Goal: Transaction & Acquisition: Purchase product/service

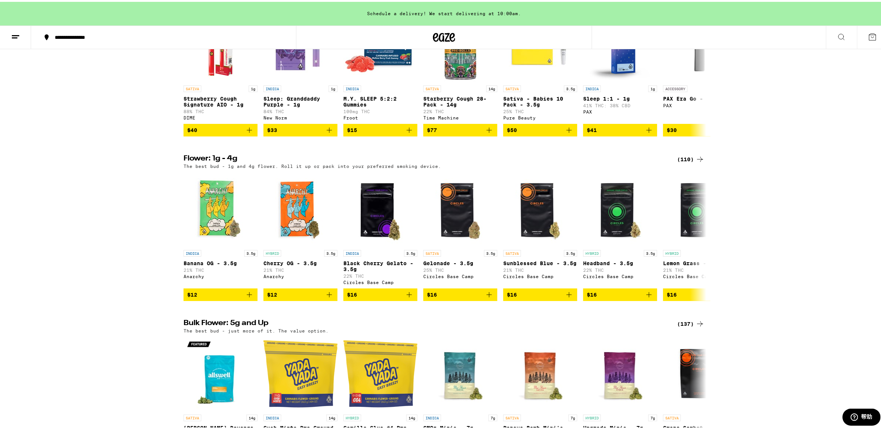
scroll to position [711, 0]
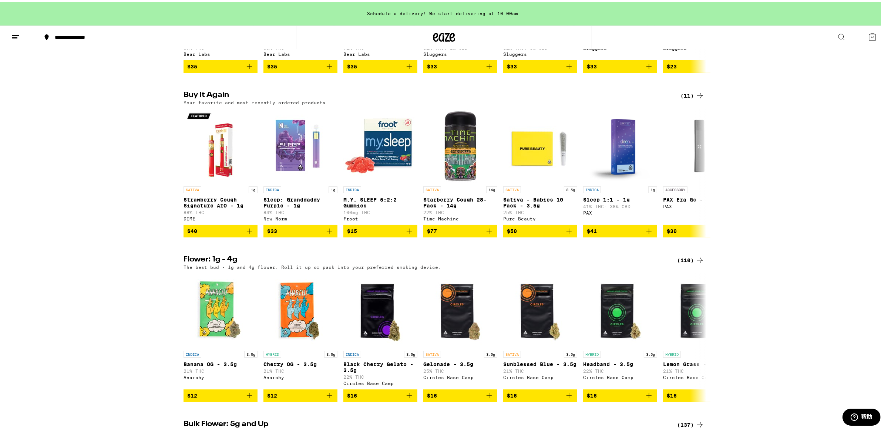
click at [695, 98] on icon at bounding box center [699, 94] width 9 height 9
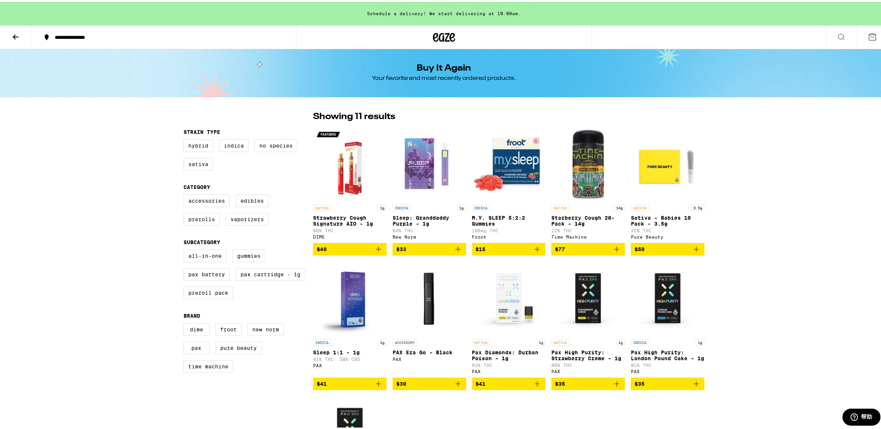
click at [347, 160] on img "Open page for Strawberry Cough Signature AIO - 1g from DIME" at bounding box center [350, 162] width 74 height 74
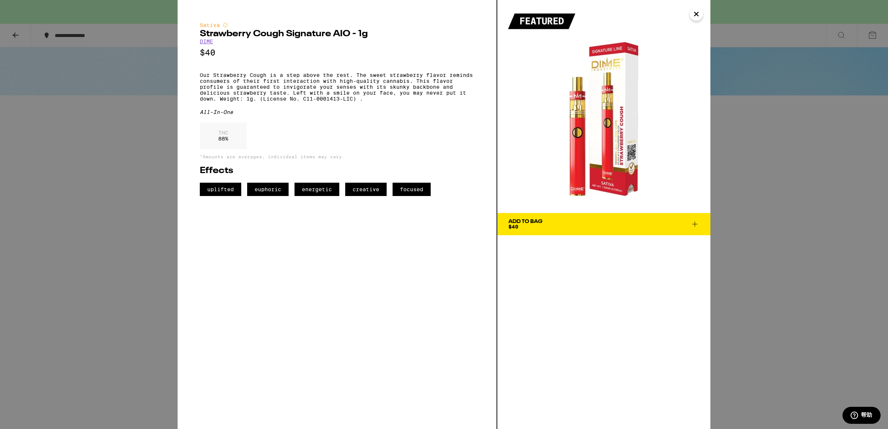
click at [155, 202] on div "Sativa Strawberry Cough Signature AIO - 1g DIME $40 Our Strawberry Cough is a s…" at bounding box center [444, 214] width 888 height 429
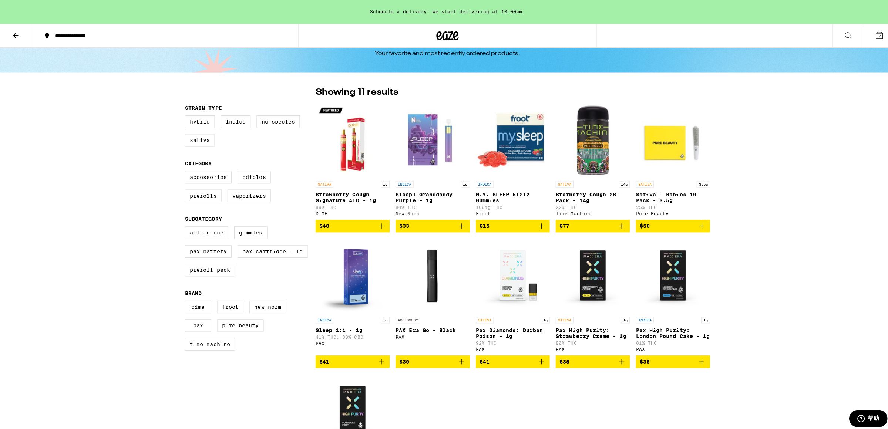
scroll to position [17, 0]
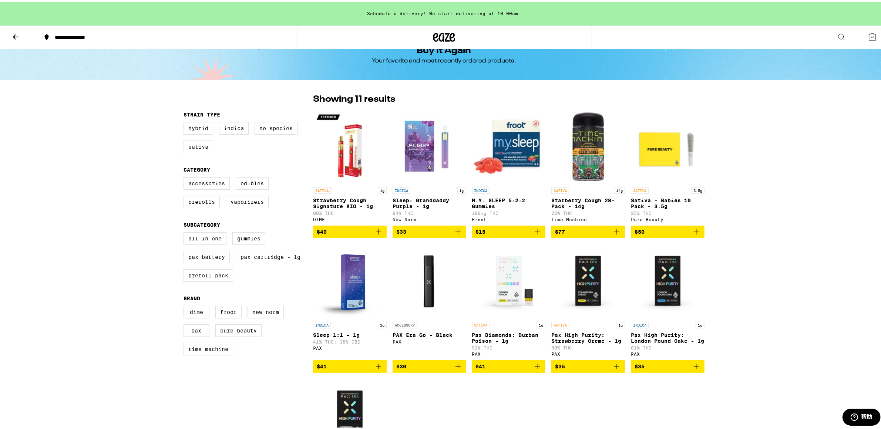
click at [205, 144] on label "Sativa" at bounding box center [198, 145] width 30 height 13
click at [185, 122] on input "Sativa" at bounding box center [185, 121] width 0 height 0
checkbox input "true"
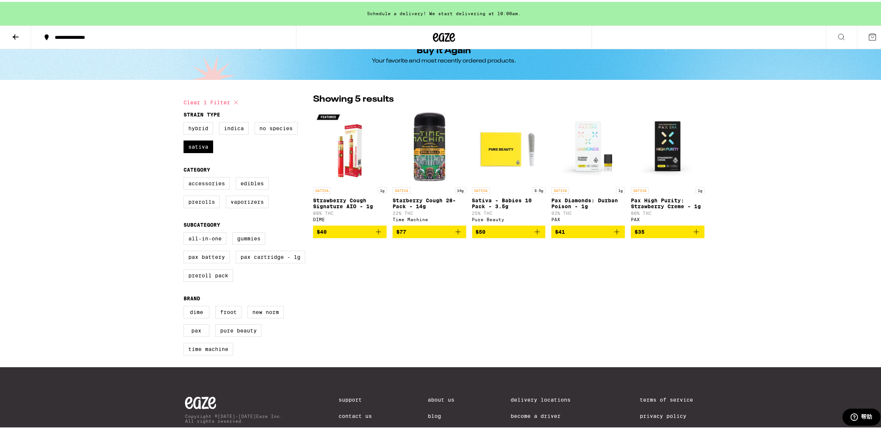
click at [860, 36] on button at bounding box center [872, 35] width 31 height 23
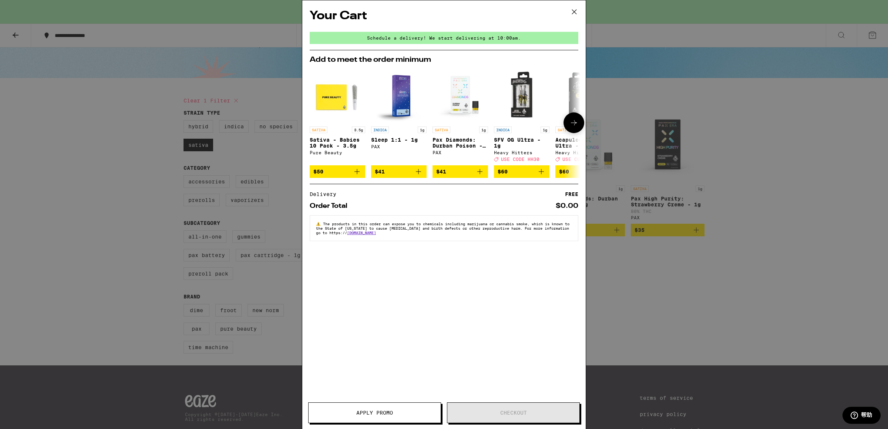
click at [570, 125] on icon at bounding box center [573, 122] width 9 height 9
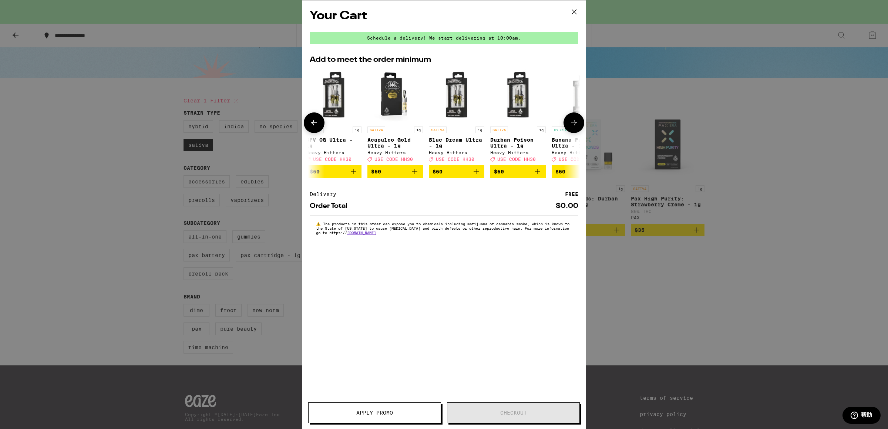
click at [570, 125] on icon at bounding box center [573, 122] width 9 height 9
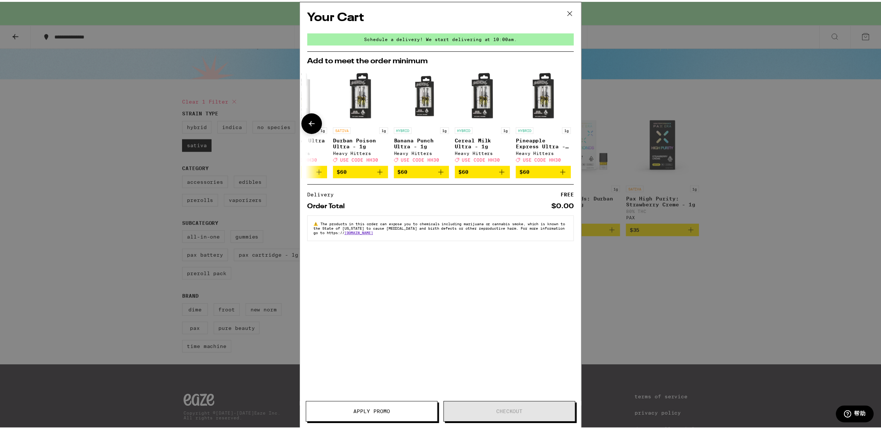
scroll to position [0, 345]
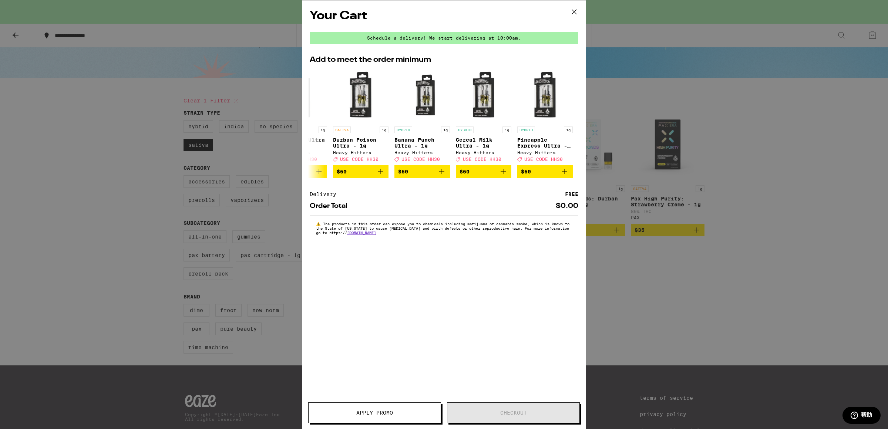
click at [576, 13] on icon at bounding box center [574, 12] width 4 height 4
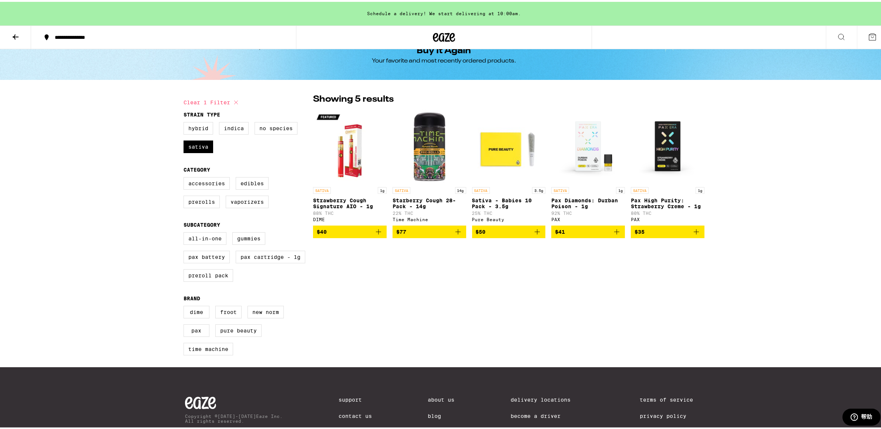
click at [868, 35] on icon at bounding box center [872, 35] width 9 height 9
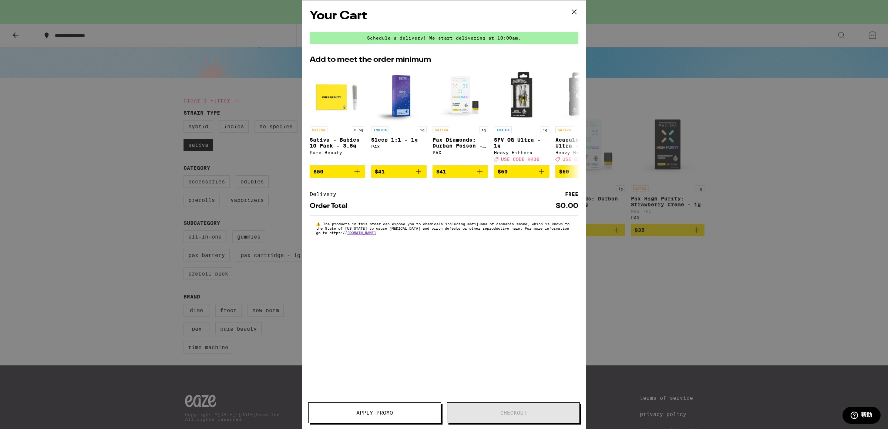
click at [578, 11] on icon at bounding box center [574, 11] width 11 height 11
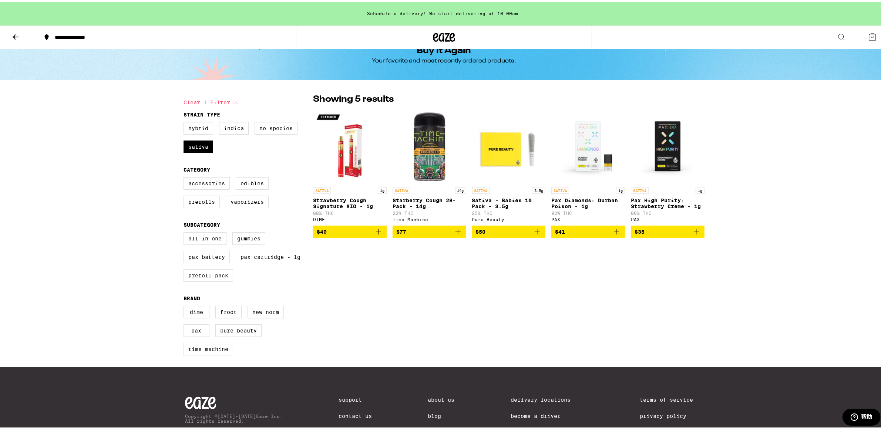
click at [11, 33] on icon at bounding box center [15, 35] width 9 height 9
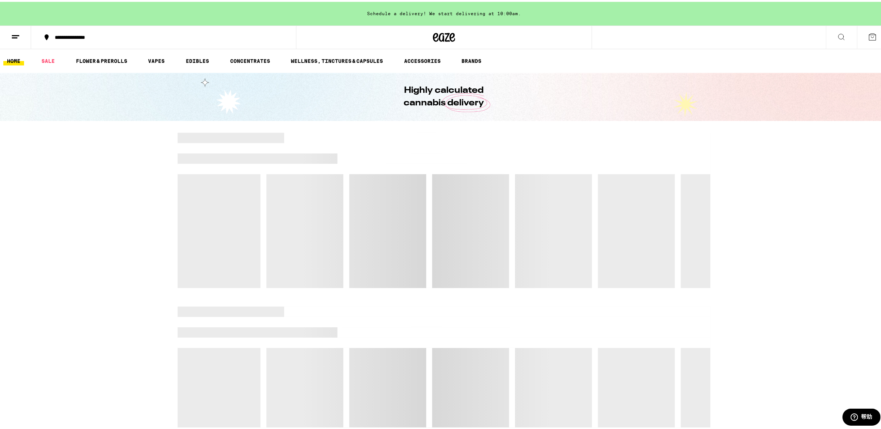
click at [15, 36] on icon at bounding box center [15, 35] width 9 height 9
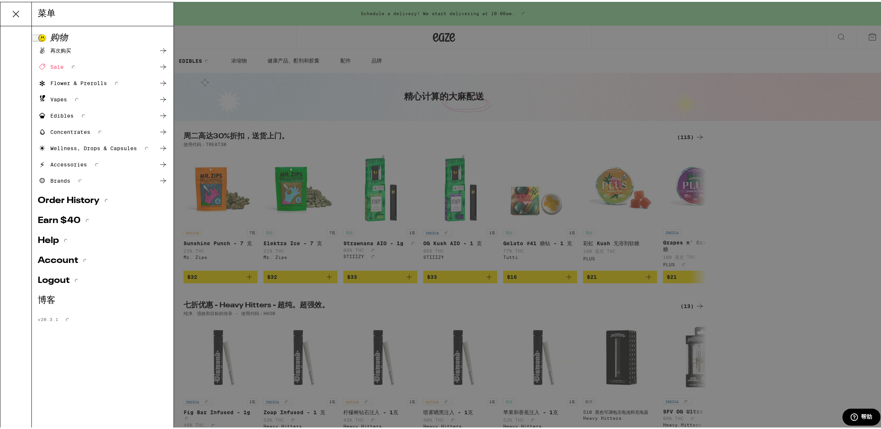
click at [73, 49] on div "再次购买" at bounding box center [103, 48] width 130 height 9
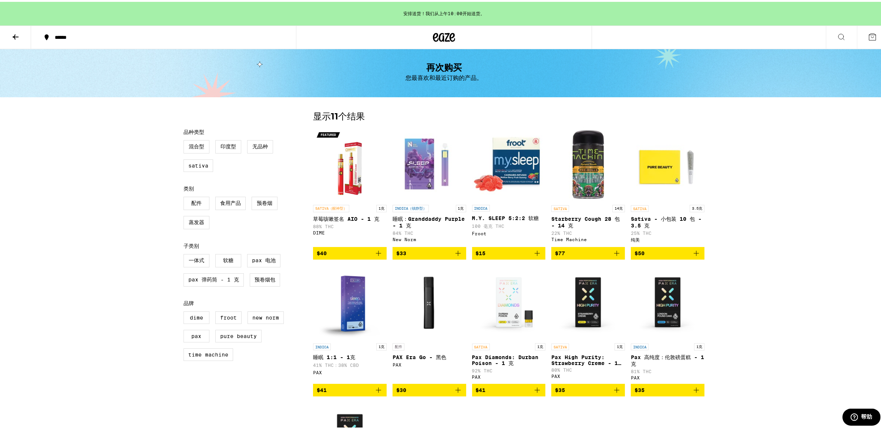
click at [18, 33] on icon at bounding box center [15, 35] width 9 height 9
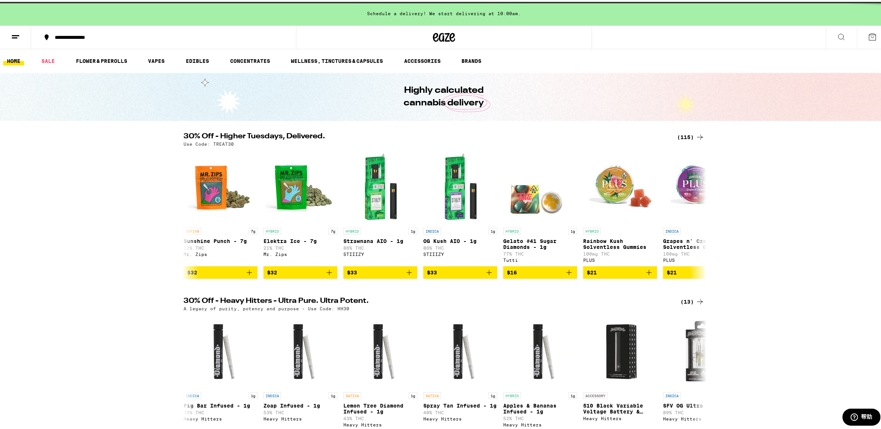
click at [16, 38] on icon at bounding box center [15, 35] width 9 height 9
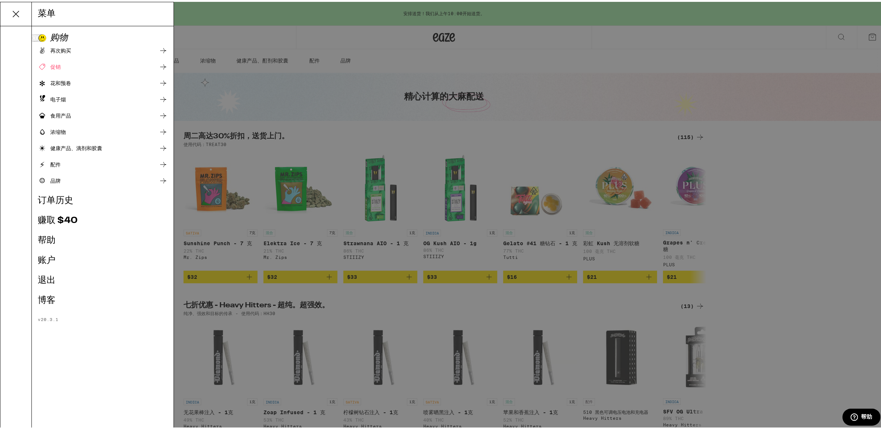
click at [75, 203] on link "订单历史" at bounding box center [103, 199] width 130 height 9
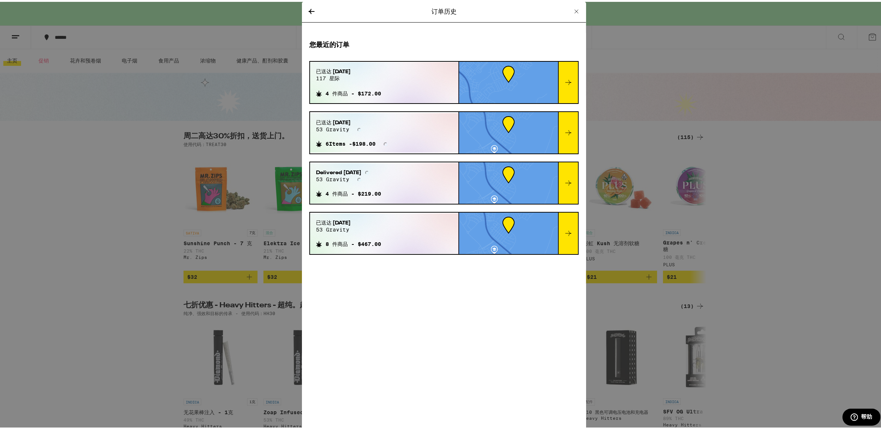
click at [514, 84] on div at bounding box center [508, 80] width 99 height 41
click at [564, 82] on icon at bounding box center [568, 80] width 9 height 9
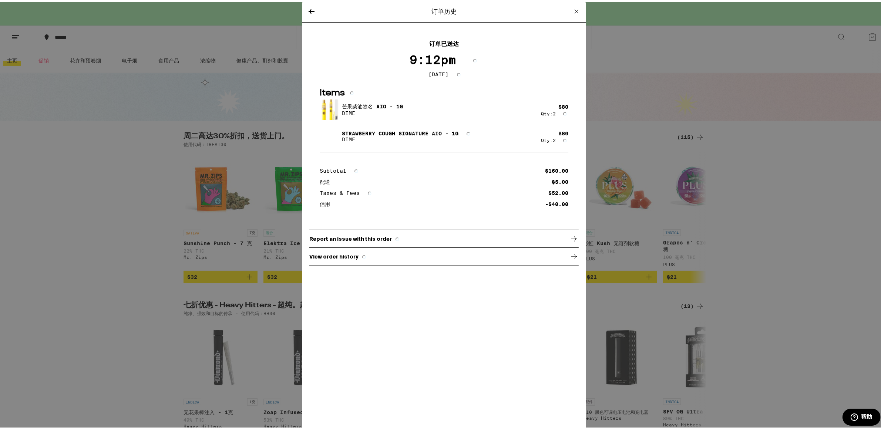
click at [351, 106] on font "芒果柴油签名 AIO - 1G" at bounding box center [372, 105] width 61 height 6
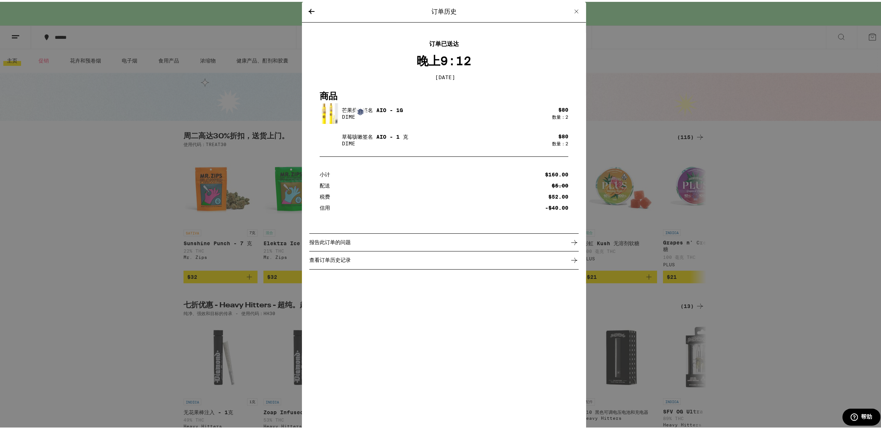
click at [353, 126] on div "芒果柴油签名 AIO - 1G DIME $ 80 数量：2 草莓咳嗽签名 AIO - 1 克 DIME $ 80 数量：2" at bounding box center [444, 124] width 249 height 47
click at [388, 119] on div "芒果柴油签名 AIO - 1G DIME" at bounding box center [436, 111] width 232 height 21
click at [397, 132] on font "草莓咳嗽签名 AIO - 1 克" at bounding box center [375, 135] width 66 height 6
click at [401, 131] on div "草莓咳嗽签名 AIO - 1 克 DIME" at bounding box center [436, 138] width 232 height 21
drag, startPoint x: 336, startPoint y: 135, endPoint x: 330, endPoint y: 135, distance: 5.9
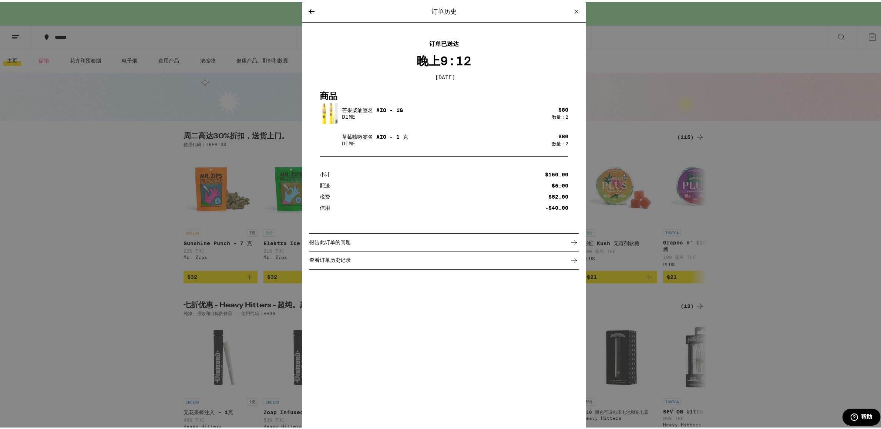
click at [336, 135] on img at bounding box center [330, 138] width 21 height 21
click at [320, 136] on img at bounding box center [330, 138] width 21 height 21
click at [327, 138] on img at bounding box center [330, 138] width 21 height 21
click at [360, 124] on div "芒果柴油签名 AIO - 1G DIME $ 80 数量：2 草莓咳嗽签名 AIO - 1 克 DIME $ 80 数量：2" at bounding box center [444, 124] width 249 height 47
click at [360, 112] on p "DIME" at bounding box center [372, 115] width 61 height 6
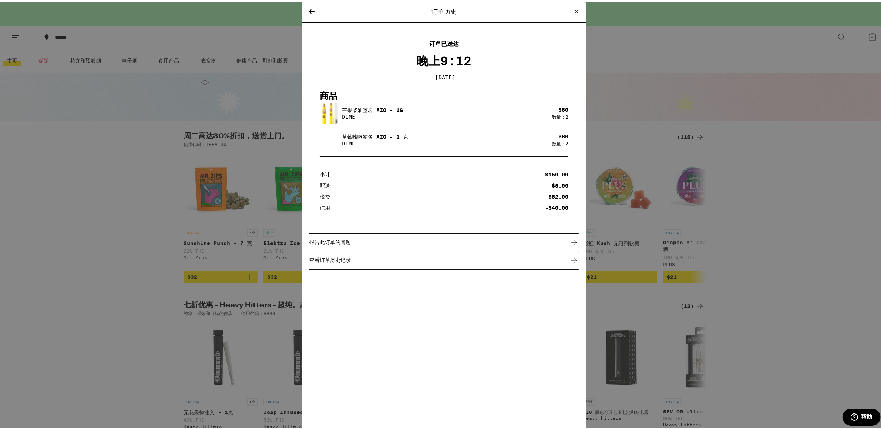
click at [361, 110] on font "芒果柴油签名 AIO - 1G" at bounding box center [372, 108] width 61 height 6
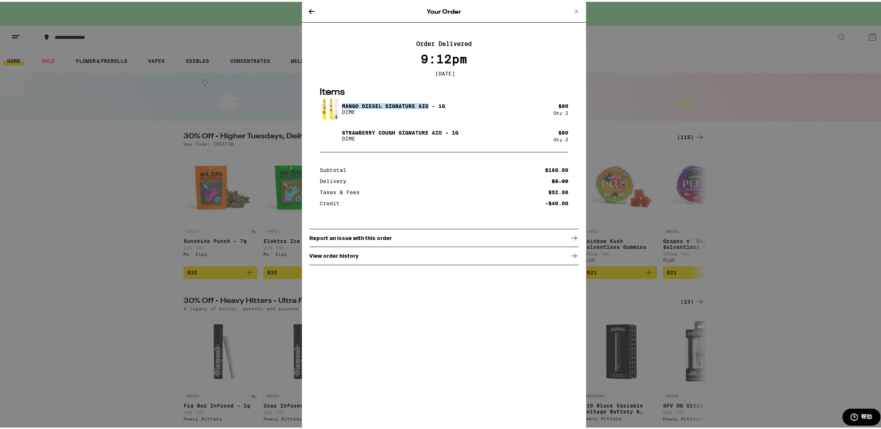
drag, startPoint x: 339, startPoint y: 105, endPoint x: 425, endPoint y: 105, distance: 85.8
click at [425, 105] on p "Mango Diesel Signature AIO - 1g" at bounding box center [393, 104] width 103 height 6
click at [371, 132] on p "Strawberry Cough Signature AIO - 1g" at bounding box center [400, 131] width 117 height 6
drag, startPoint x: 439, startPoint y: 132, endPoint x: 330, endPoint y: 129, distance: 108.8
click at [330, 129] on div "Strawberry Cough Signature AIO - 1g DIME" at bounding box center [437, 134] width 234 height 21
